Goal: Task Accomplishment & Management: Complete application form

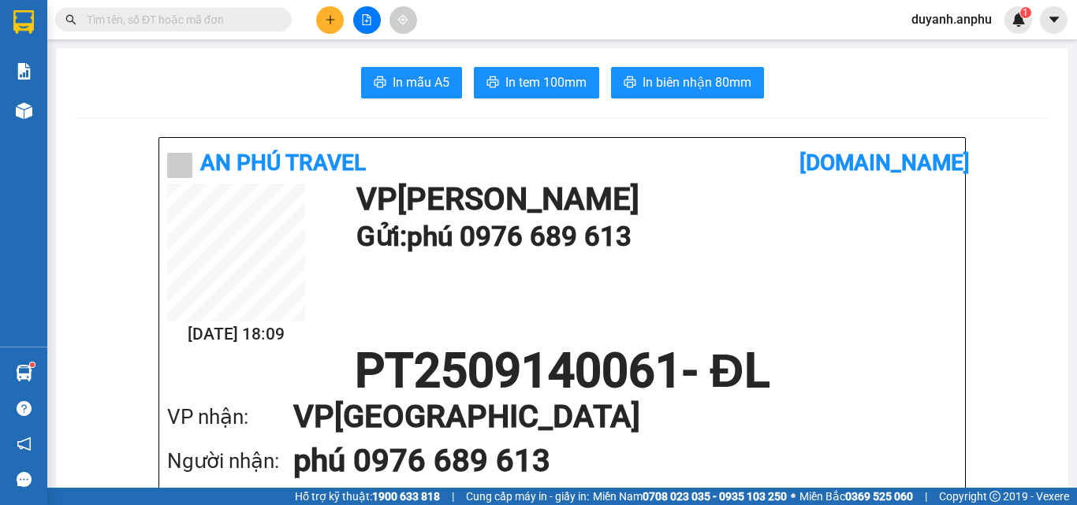
click at [169, 17] on input "text" at bounding box center [180, 19] width 186 height 17
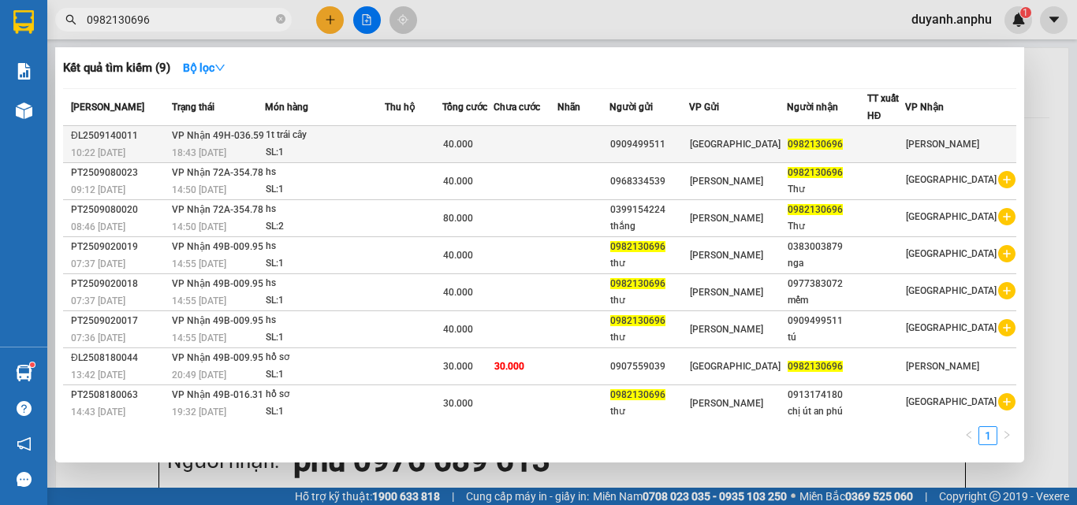
type input "0982130696"
click at [186, 140] on span "VP Nhận 49H-036.59" at bounding box center [218, 135] width 92 height 11
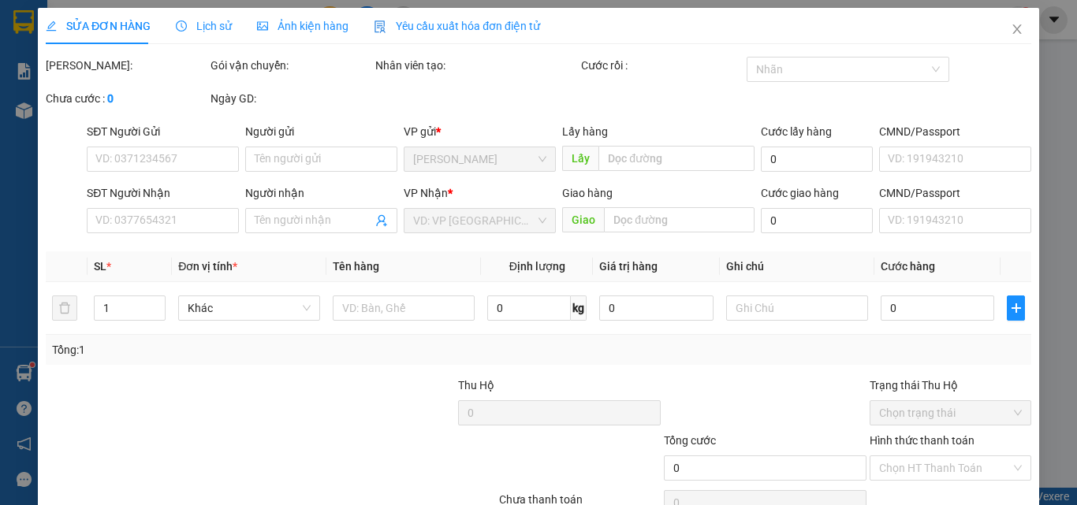
type input "0909499511"
type input "0982130696"
type input "40.000"
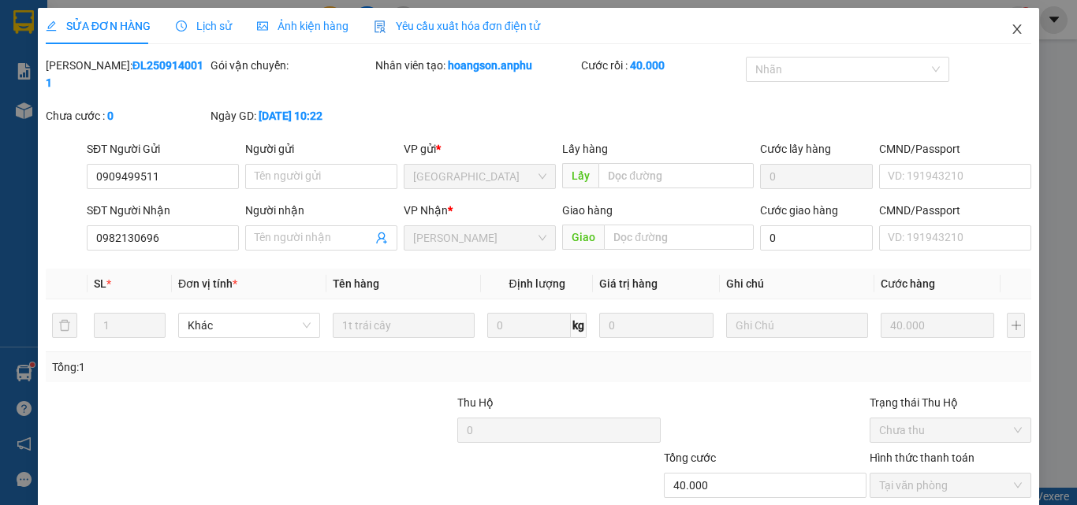
click at [1013, 30] on icon "close" at bounding box center [1017, 28] width 9 height 9
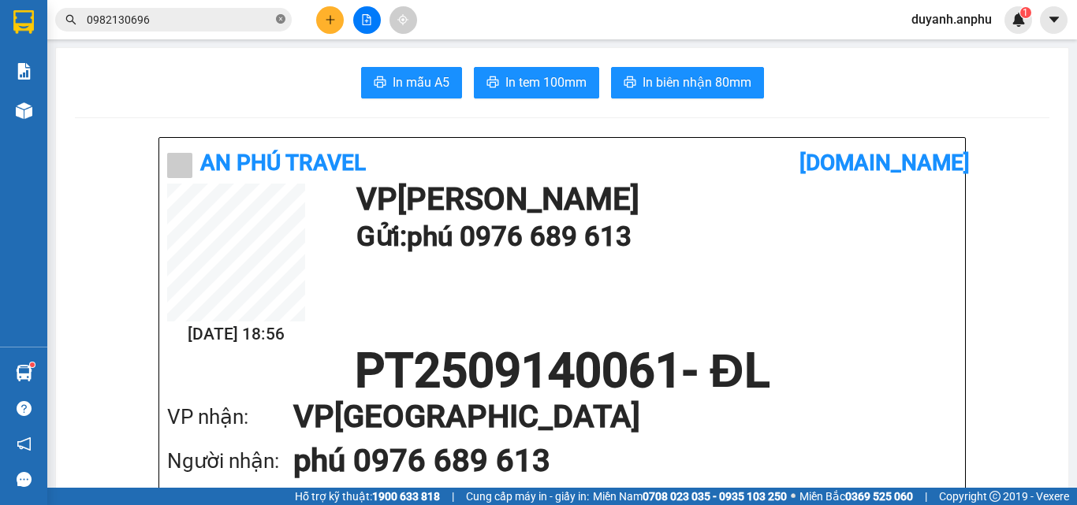
click at [281, 20] on icon "close-circle" at bounding box center [280, 18] width 9 height 9
click at [328, 20] on icon "plus" at bounding box center [330, 19] width 11 height 11
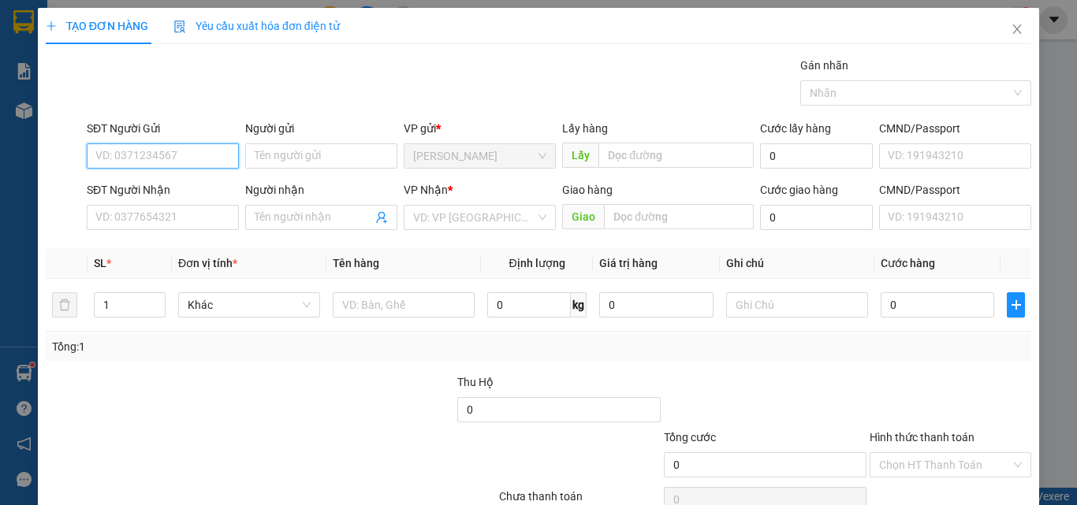
click at [162, 153] on input "SĐT Người Gửi" at bounding box center [163, 155] width 152 height 25
click at [178, 155] on input "SĐT Người Gửi" at bounding box center [163, 155] width 152 height 25
type input "0777892288"
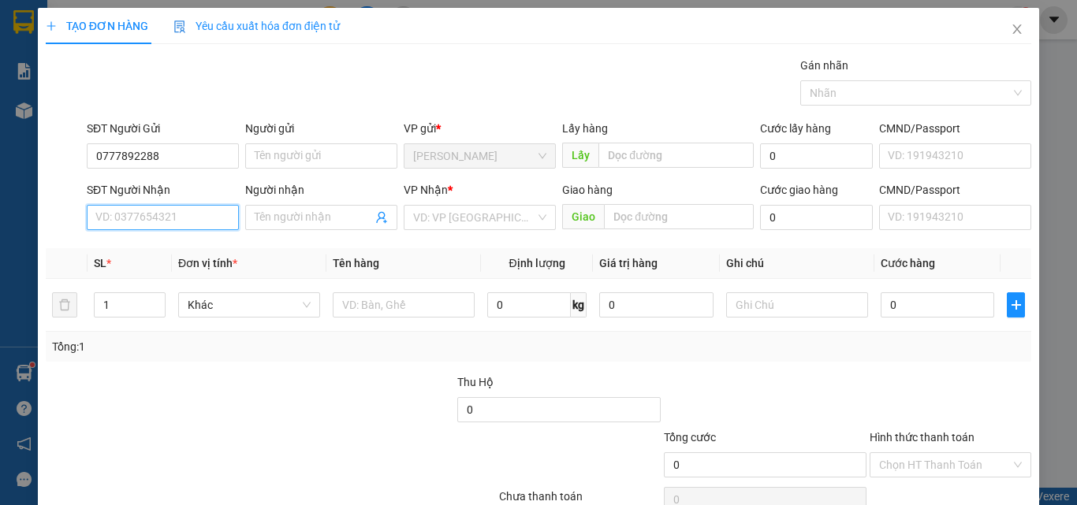
click at [143, 207] on input "SĐT Người Nhận" at bounding box center [163, 217] width 152 height 25
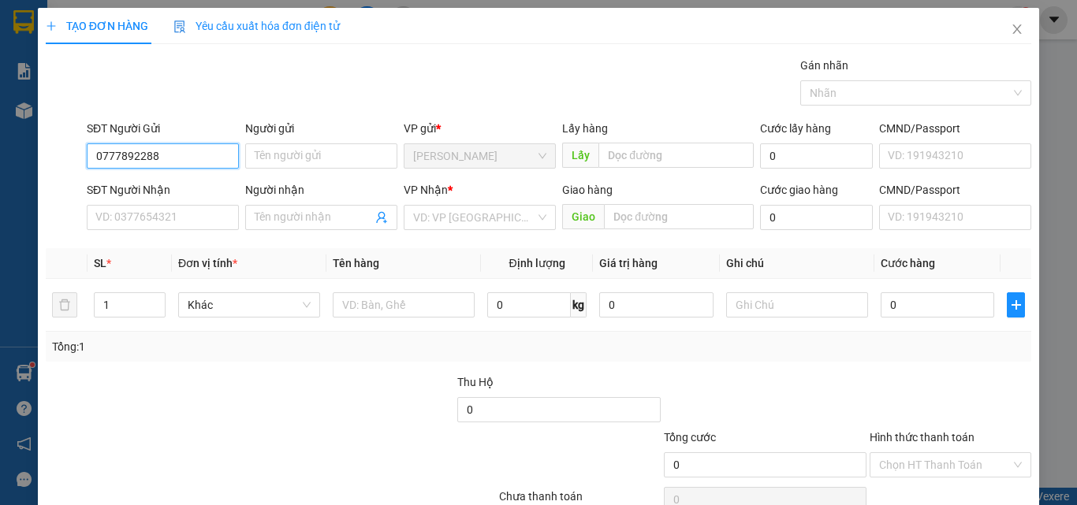
drag, startPoint x: 158, startPoint y: 155, endPoint x: 60, endPoint y: 162, distance: 97.9
click at [60, 162] on div "SĐT Người Gửi 0777892288 0777892288 Người gửi Tên người gửi VP gửi * [PERSON_NA…" at bounding box center [538, 147] width 988 height 55
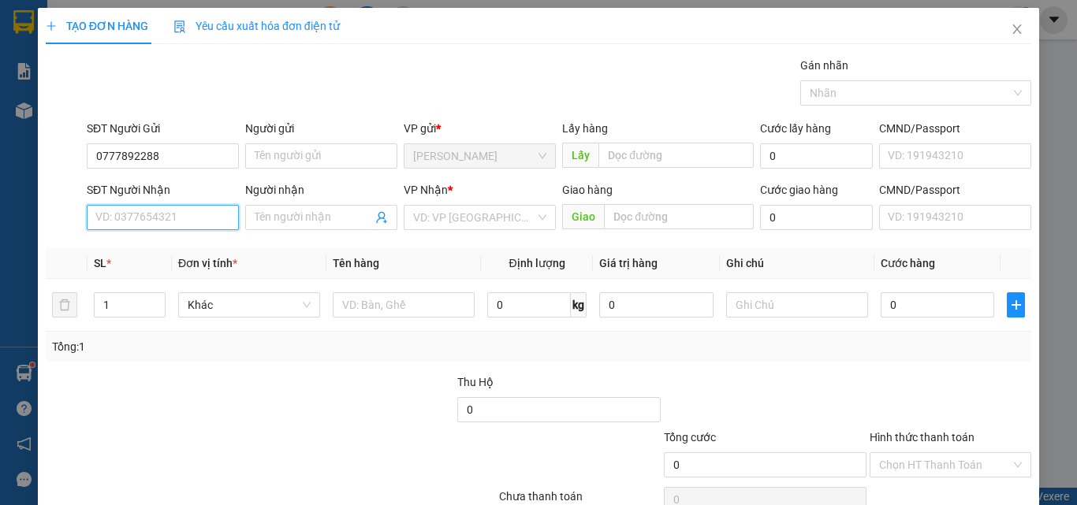
click at [112, 214] on input "SĐT Người Nhận" at bounding box center [163, 217] width 152 height 25
paste input "0777892288"
type input "0777892288"
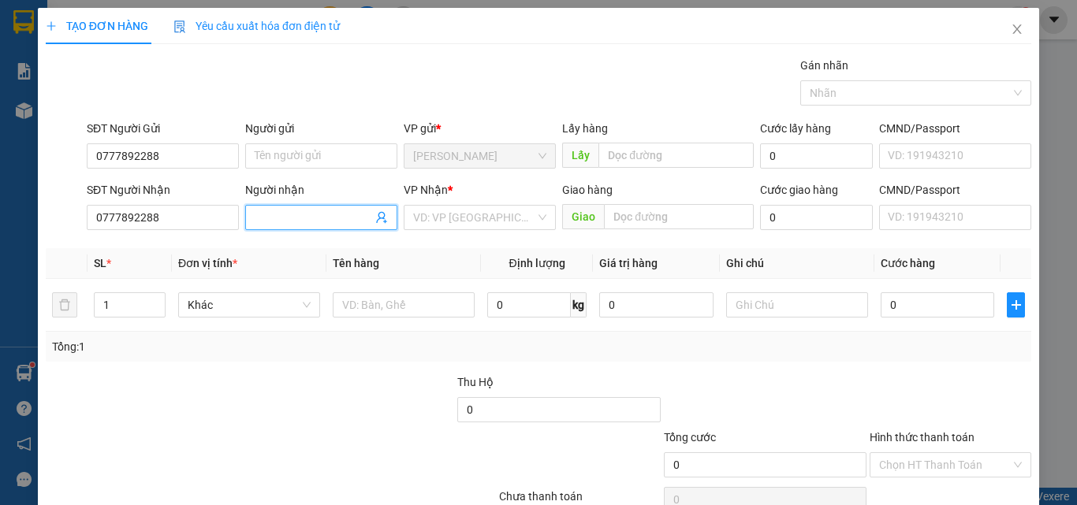
click at [301, 215] on input "Người nhận" at bounding box center [313, 217] width 117 height 17
type input "vàng"
click at [207, 385] on div at bounding box center [147, 401] width 206 height 55
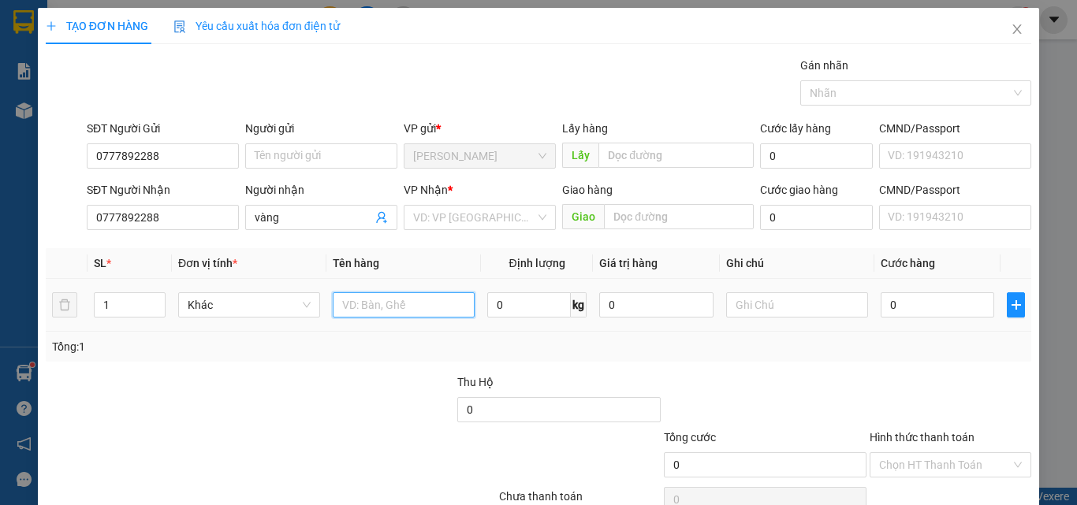
click at [390, 300] on input "text" at bounding box center [404, 304] width 142 height 25
type input "d"
type input "đ"
type input "phụ tùng"
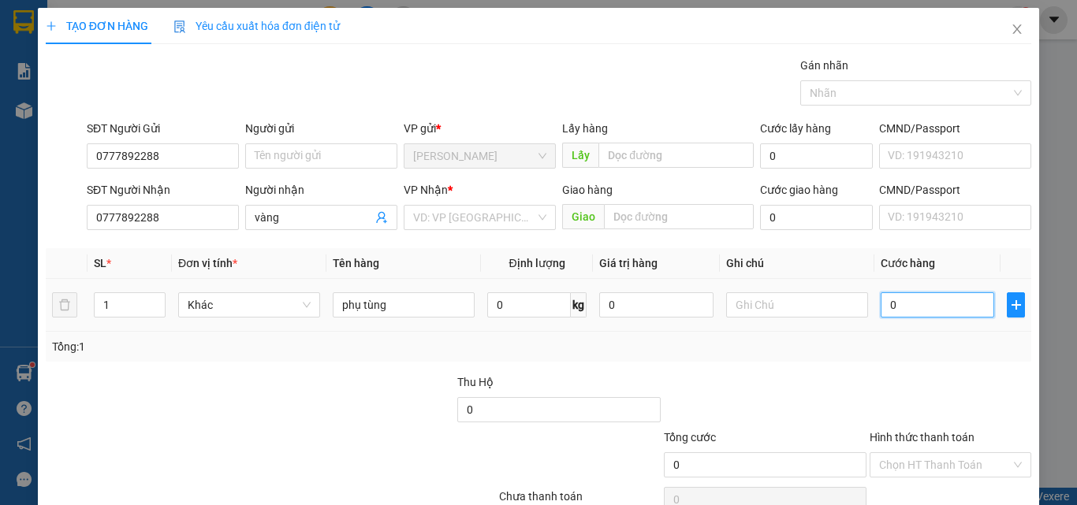
click at [911, 307] on input "0" at bounding box center [936, 304] width 113 height 25
type input "5"
type input "50"
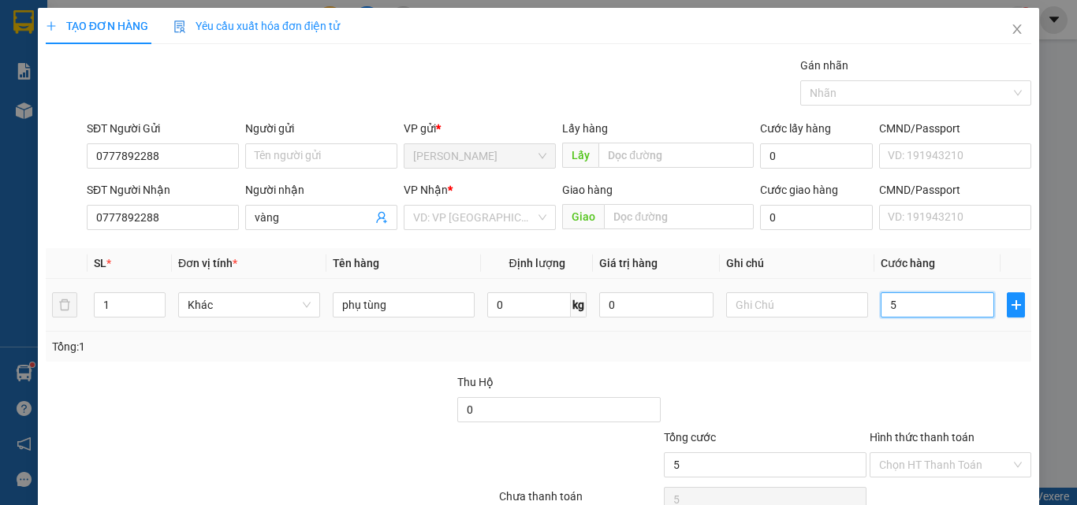
type input "50"
type input "50.000"
click at [794, 381] on div at bounding box center [765, 401] width 206 height 55
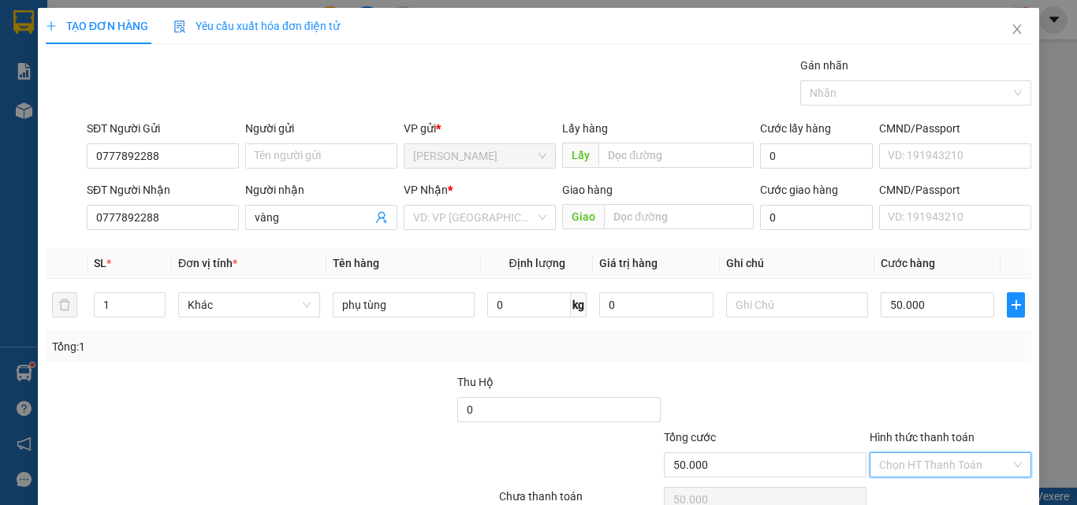
click at [896, 471] on input "Hình thức thanh toán" at bounding box center [945, 465] width 132 height 24
click at [902, 403] on div "Tại văn phòng" at bounding box center [940, 408] width 141 height 17
type input "0"
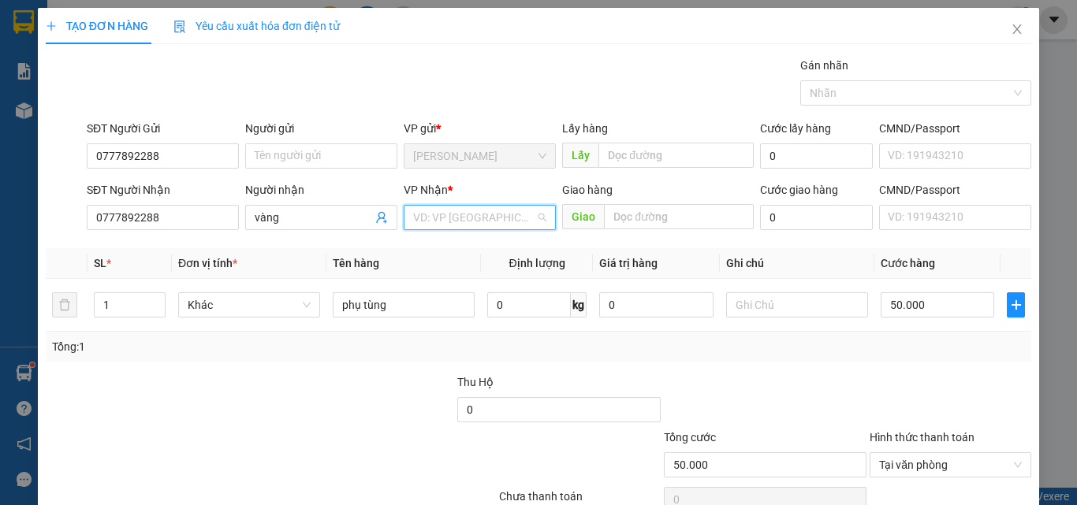
click at [441, 214] on input "search" at bounding box center [474, 218] width 122 height 24
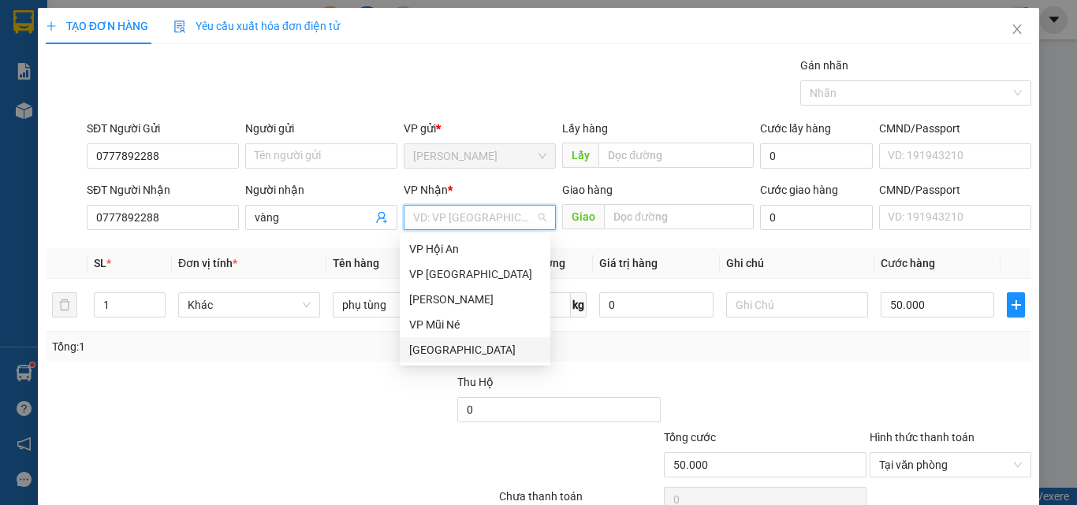
click at [442, 349] on div "[GEOGRAPHIC_DATA]" at bounding box center [475, 349] width 132 height 17
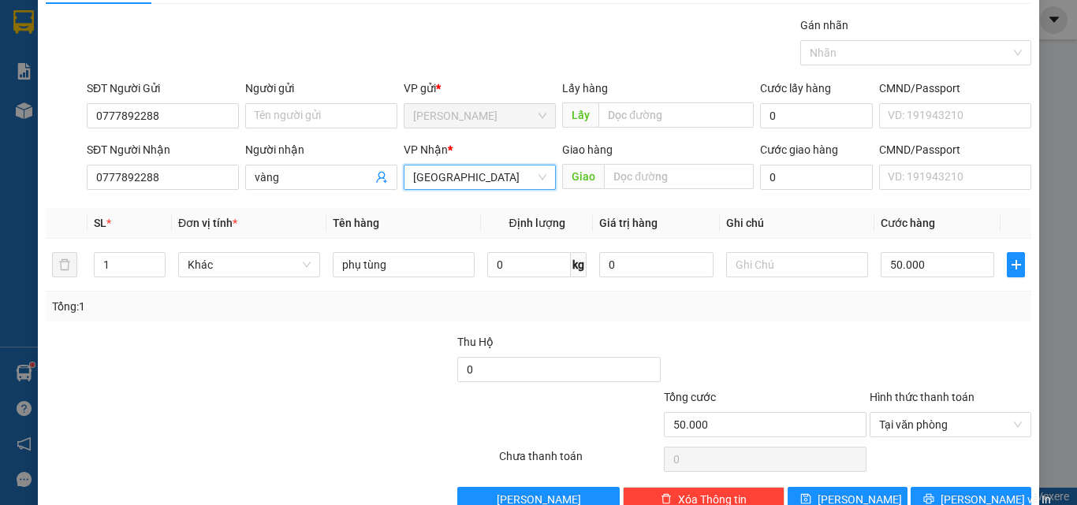
scroll to position [78, 0]
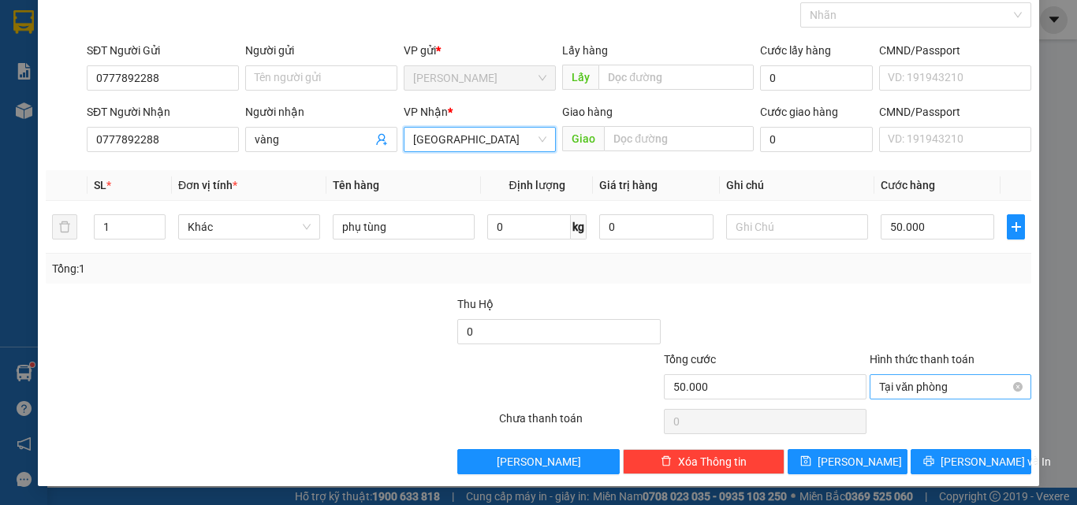
click at [914, 385] on span "Tại văn phòng" at bounding box center [950, 387] width 143 height 24
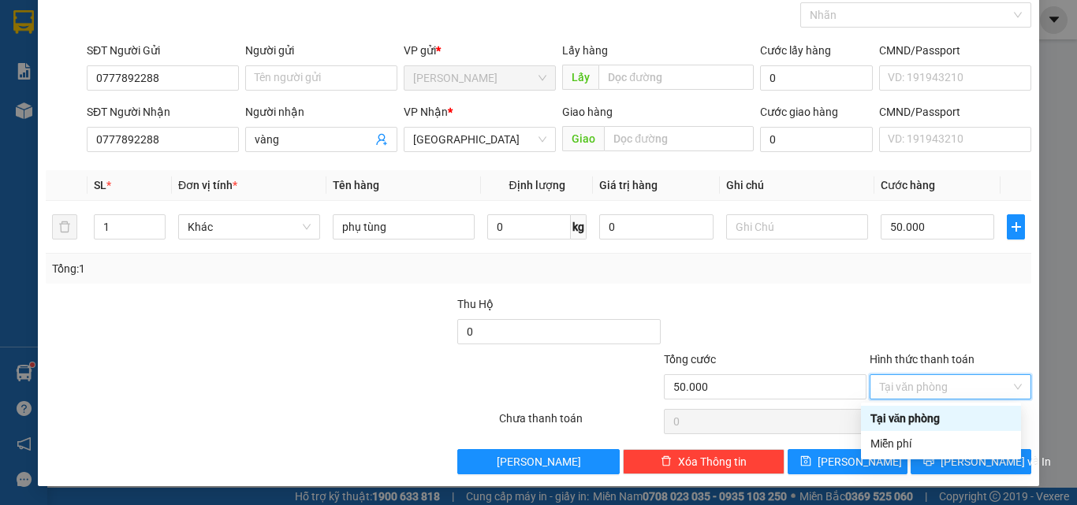
click at [911, 419] on div "Tại văn phòng" at bounding box center [940, 418] width 141 height 17
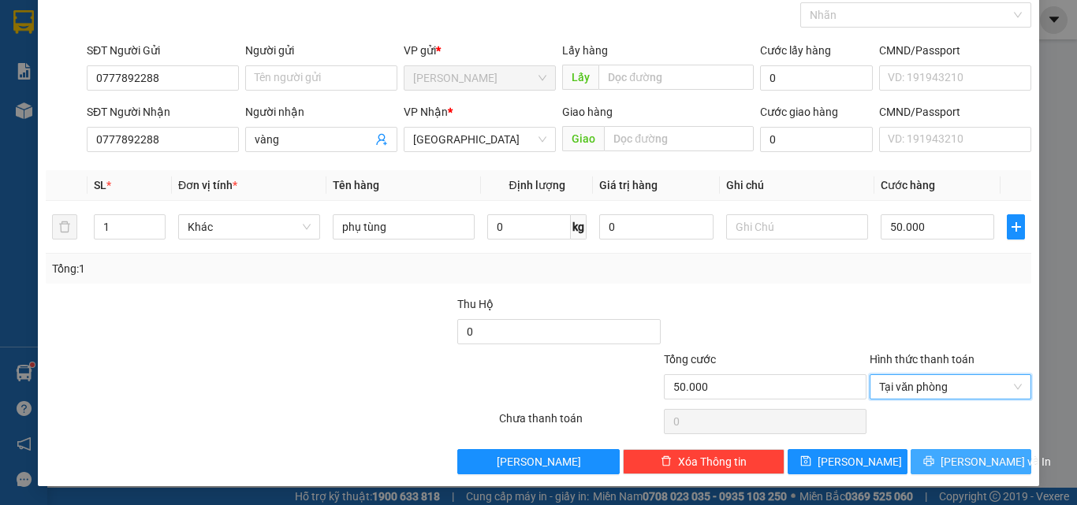
click at [947, 465] on span "[PERSON_NAME] và In" at bounding box center [995, 461] width 110 height 17
